Goal: Navigation & Orientation: Find specific page/section

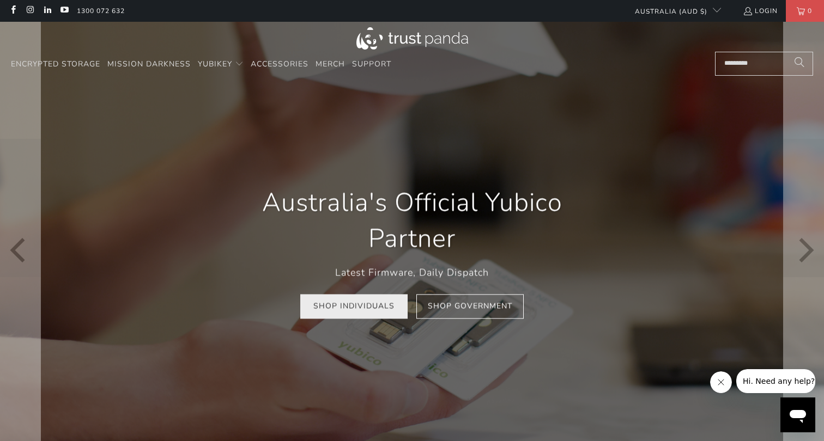
click at [350, 306] on link "Shop Individuals" at bounding box center [353, 306] width 107 height 25
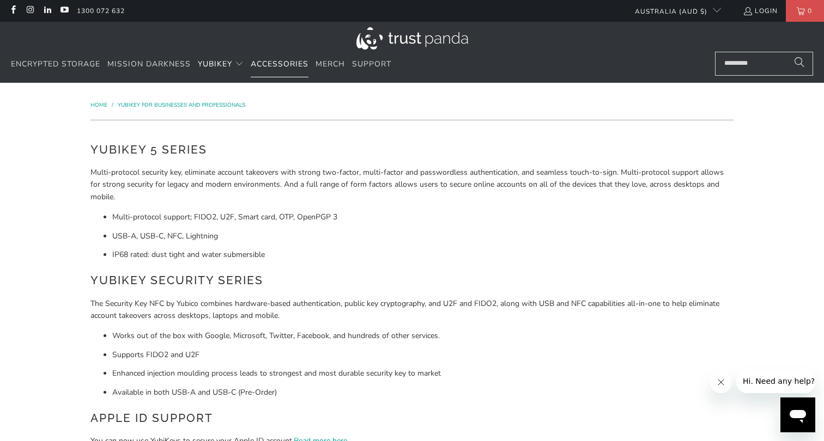
click at [285, 65] on span "Accessories" at bounding box center [280, 64] width 58 height 10
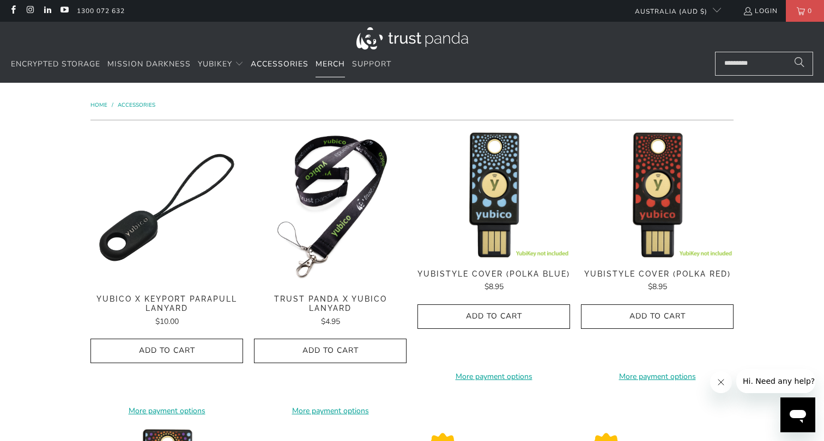
click at [327, 63] on span "Merch" at bounding box center [329, 64] width 29 height 10
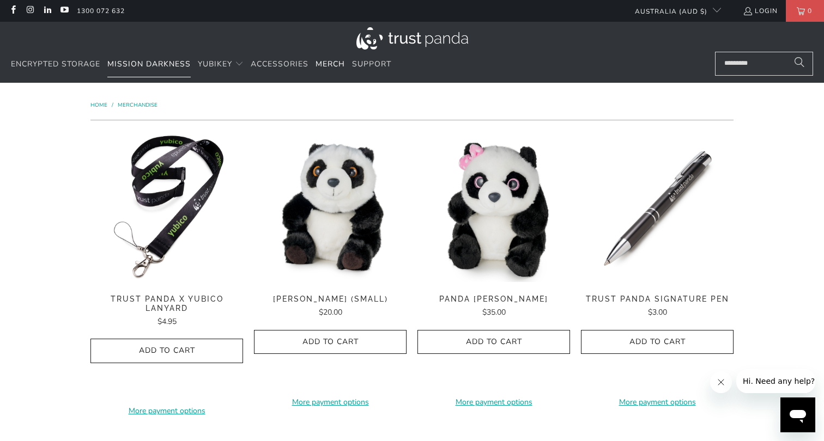
click at [142, 64] on span "Mission Darkness" at bounding box center [148, 64] width 83 height 10
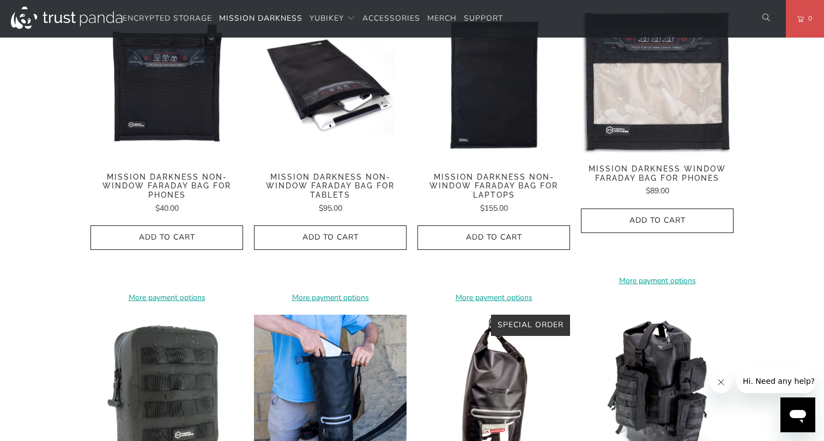
scroll to position [689, 0]
